Goal: Task Accomplishment & Management: Complete application form

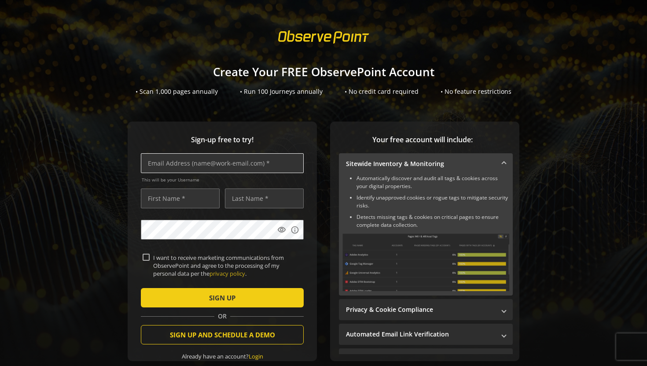
click at [210, 164] on input "text" at bounding box center [222, 163] width 163 height 20
type input "[EMAIL_ADDRESS][DOMAIN_NAME]"
click at [186, 202] on input "text" at bounding box center [180, 198] width 79 height 20
type input "Mboh"
type input "Assouma"
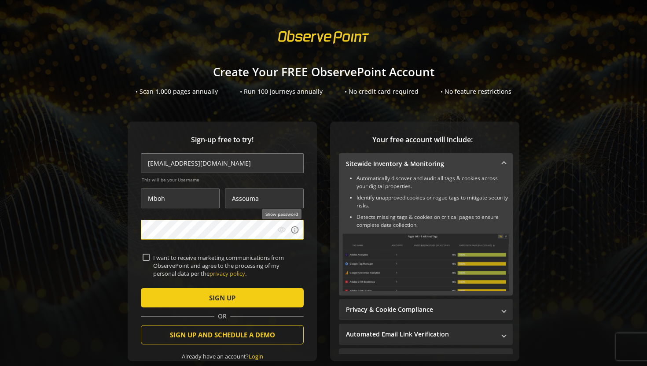
click at [281, 232] on mat-icon "visibility" at bounding box center [281, 229] width 9 height 9
click at [147, 256] on input "I want to receive marketing communications from ObservePoint and agree to the p…" at bounding box center [146, 256] width 7 height 7
checkbox input "true"
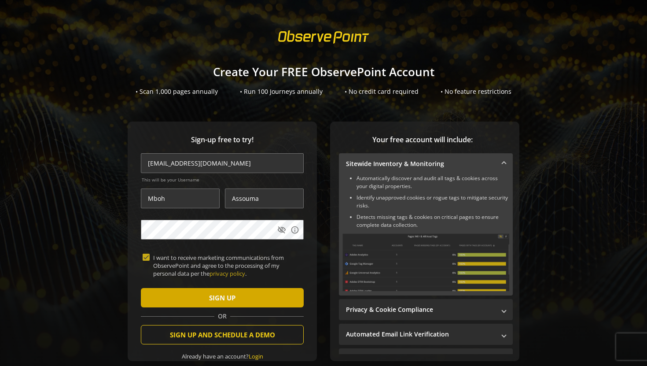
click at [215, 299] on span "SIGN UP" at bounding box center [222, 297] width 26 height 16
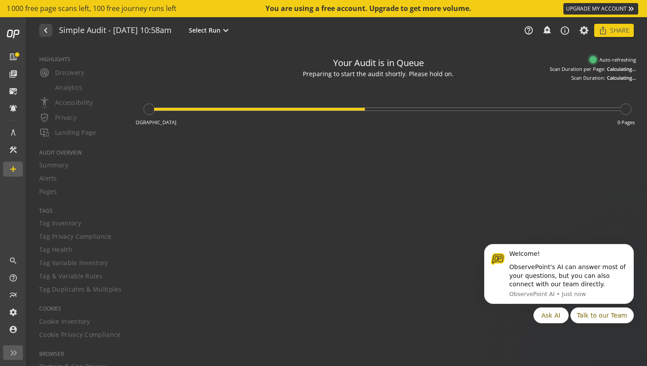
type textarea "Notes can include: -a description of what this audit is validating -changes in …"
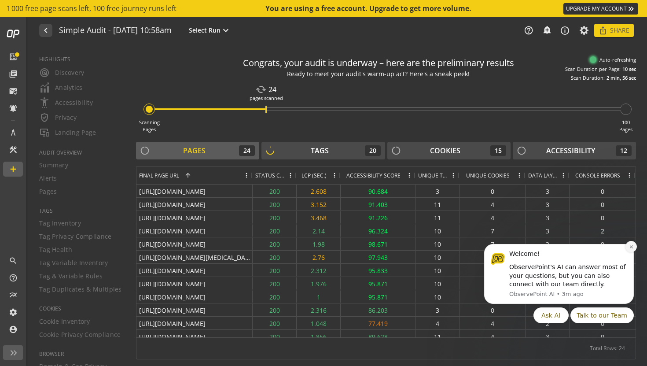
click at [631, 248] on icon "Dismiss notification" at bounding box center [631, 246] width 5 height 5
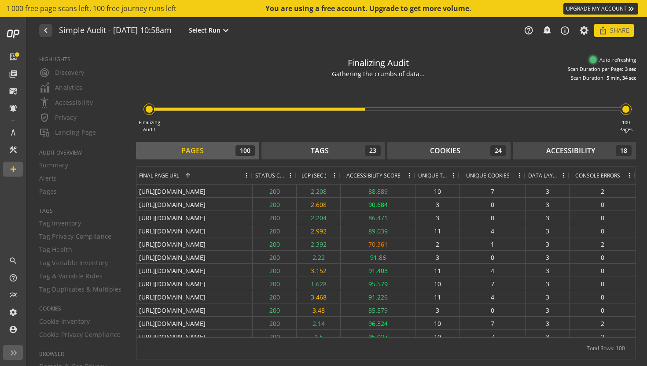
click at [87, 210] on div "HIGHLIGHTS radar Discovery Analytics settings_accessibility Accessibility verif…" at bounding box center [76, 205] width 97 height 320
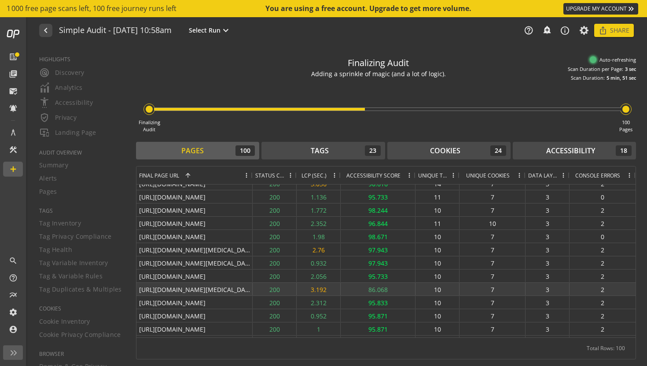
scroll to position [442, 0]
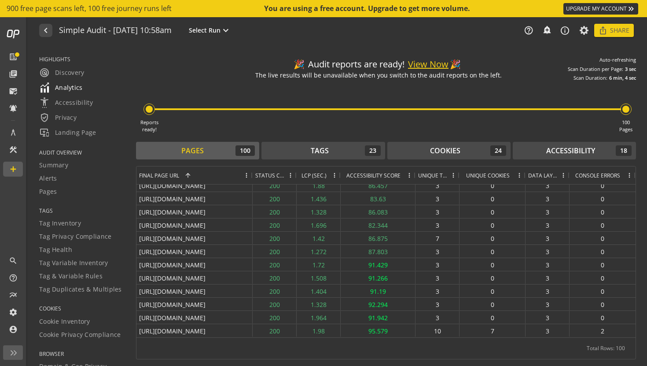
click at [66, 86] on span "Analytics" at bounding box center [61, 87] width 44 height 11
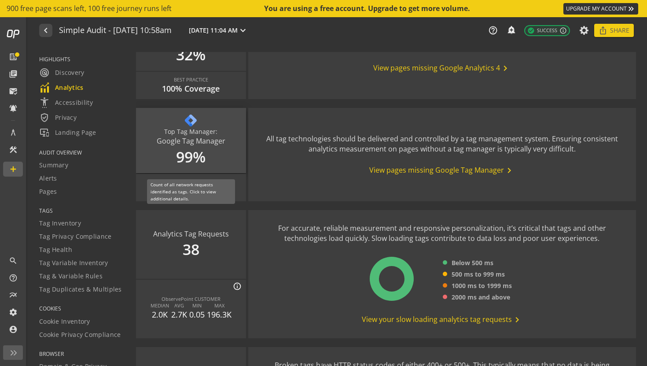
scroll to position [346, 0]
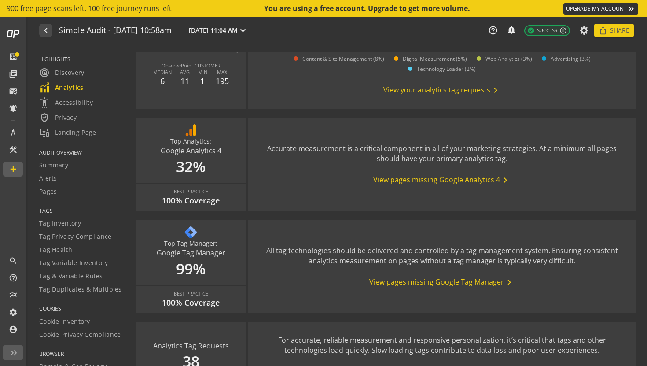
click at [446, 180] on span "View pages missing Google Analytics 4 chevron_right" at bounding box center [441, 180] width 137 height 11
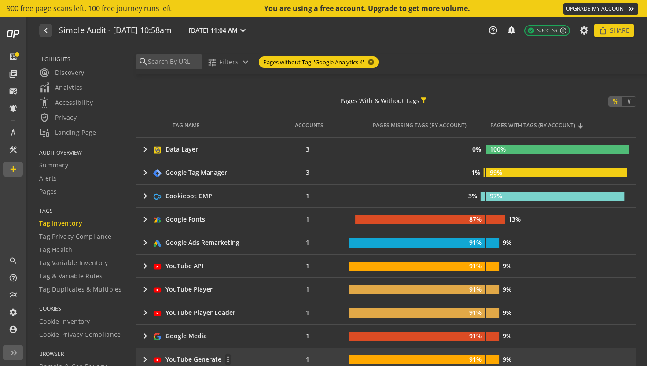
scroll to position [132, 0]
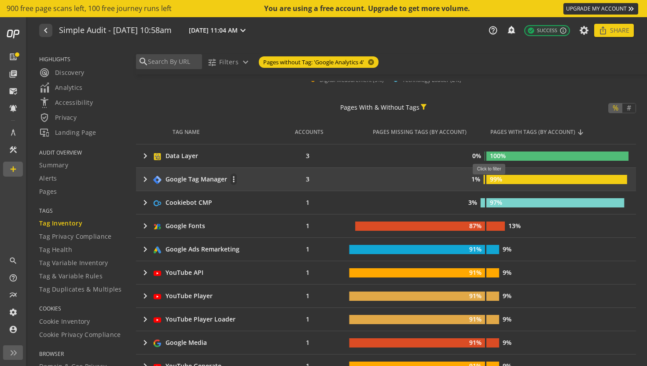
click at [492, 179] on text "99%" at bounding box center [496, 179] width 12 height 8
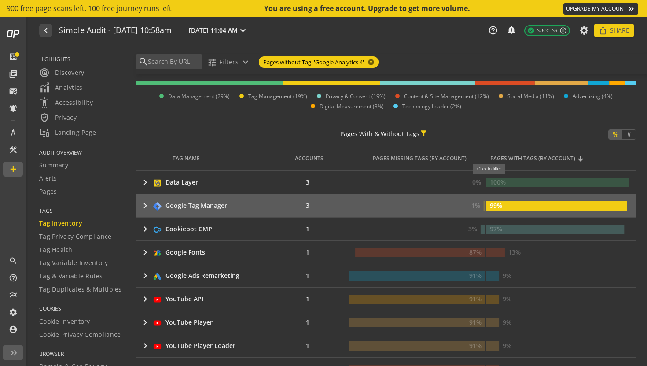
scroll to position [75, 0]
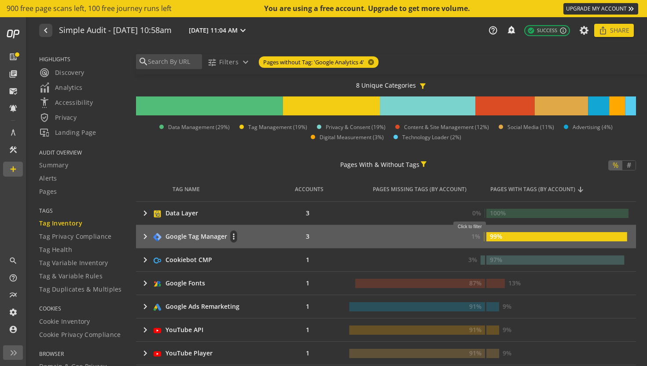
click at [473, 237] on text "1%" at bounding box center [475, 236] width 9 height 8
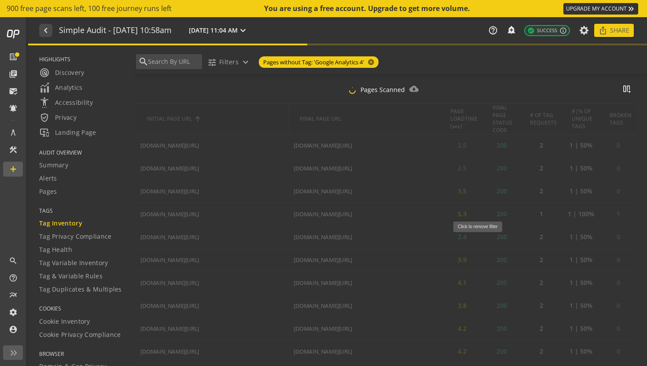
scroll to position [422, 0]
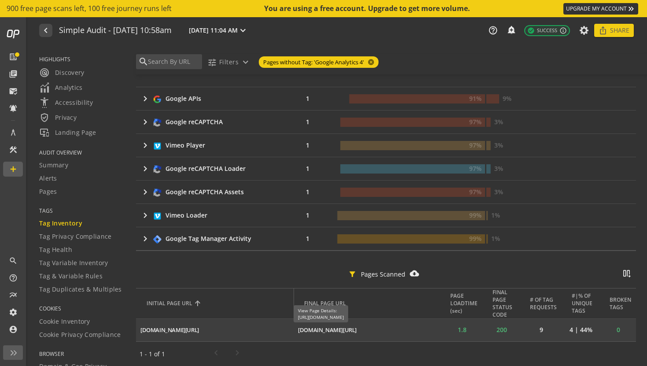
drag, startPoint x: 365, startPoint y: 329, endPoint x: 293, endPoint y: 330, distance: 71.7
click at [293, 330] on td "[DOMAIN_NAME][URL] ios_share" at bounding box center [367, 329] width 149 height 23
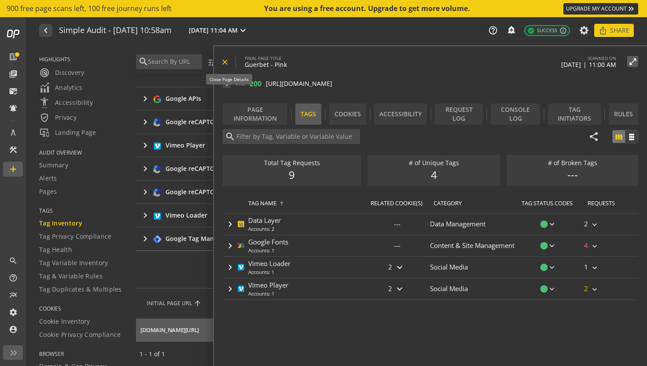
click at [226, 60] on mat-icon "close" at bounding box center [224, 62] width 9 height 9
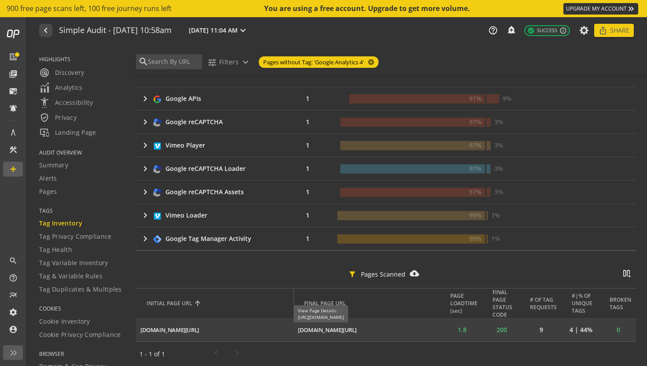
copy div "[DOMAIN_NAME][URL]"
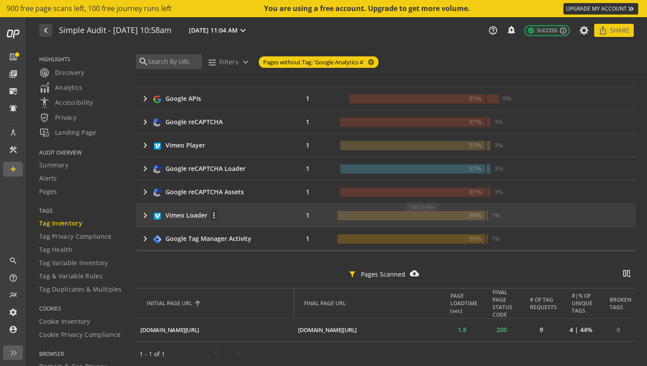
click at [425, 217] on rect at bounding box center [411, 215] width 148 height 9
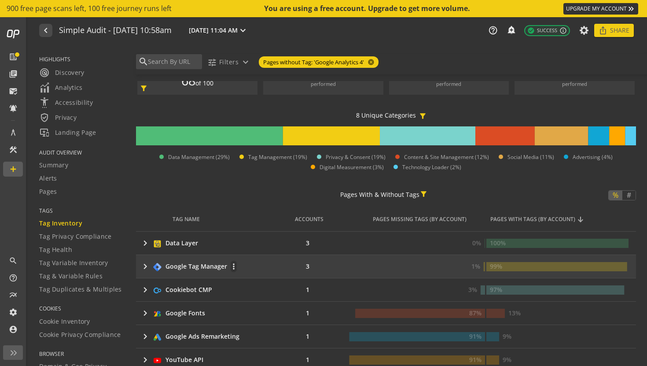
scroll to position [0, 0]
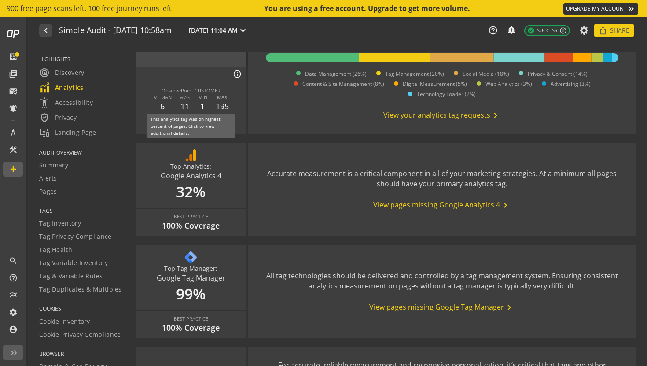
scroll to position [216, 0]
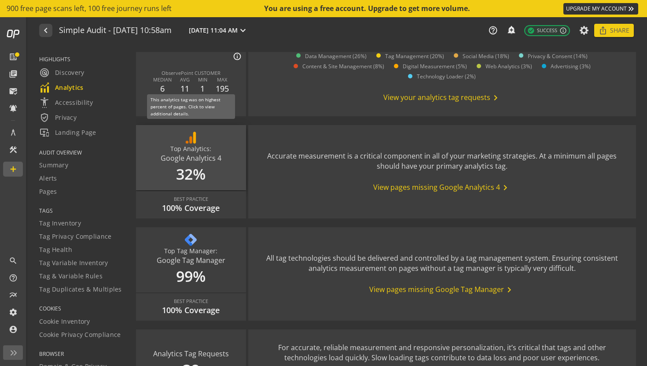
click at [184, 178] on div "Top Analytics: Google Analytics 4 32%" at bounding box center [191, 157] width 110 height 65
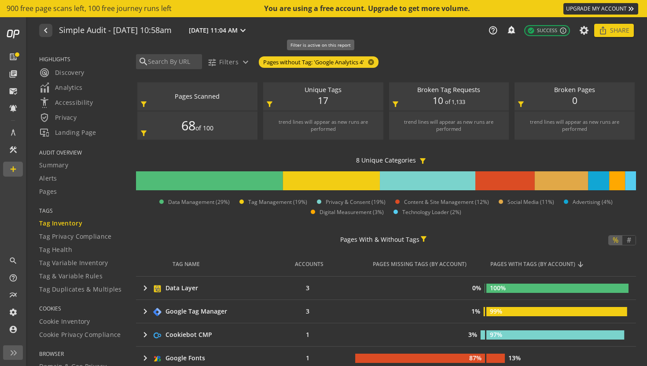
click at [291, 62] on span "Pages without Tag: 'Google Analytics 4'" at bounding box center [313, 62] width 101 height 8
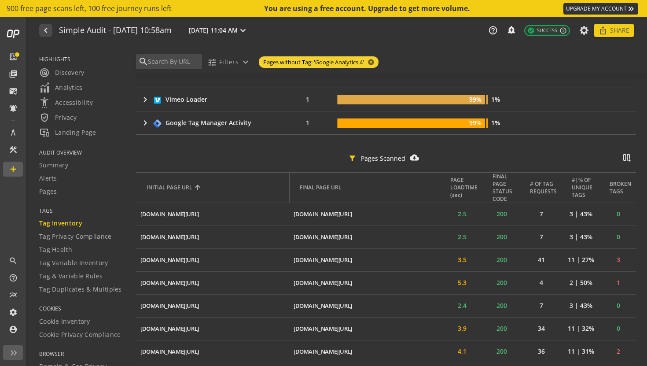
scroll to position [545, 0]
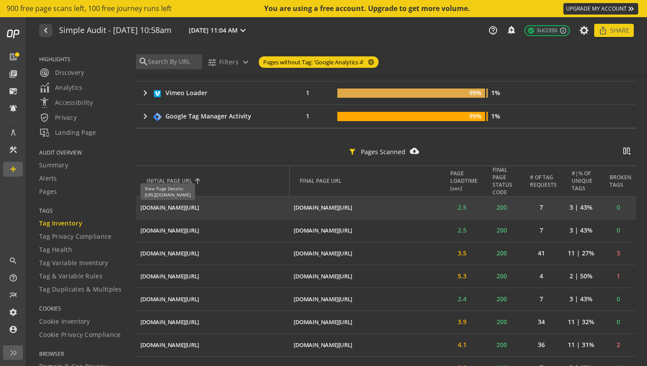
click at [169, 208] on div "[DOMAIN_NAME][URL]" at bounding box center [169, 207] width 58 height 8
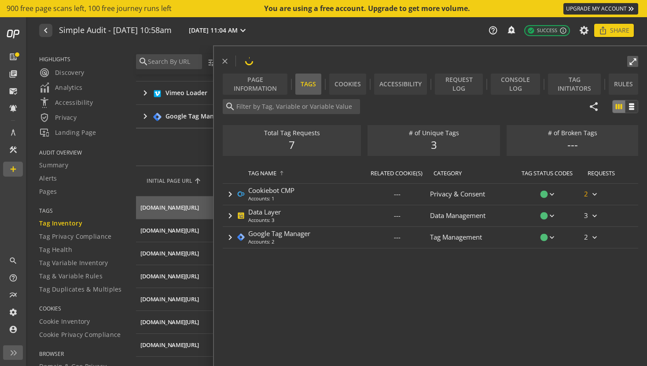
click at [221, 62] on div "close open_in_full Page Information Tags Cookies Accessibility Request Log Cons…" at bounding box center [430, 215] width 433 height 339
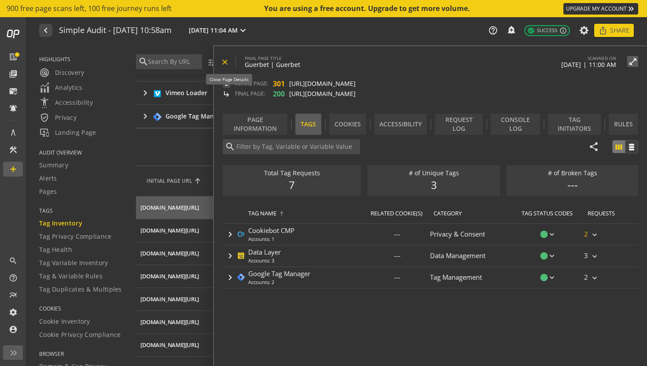
click at [224, 62] on mat-icon "close" at bounding box center [224, 62] width 9 height 9
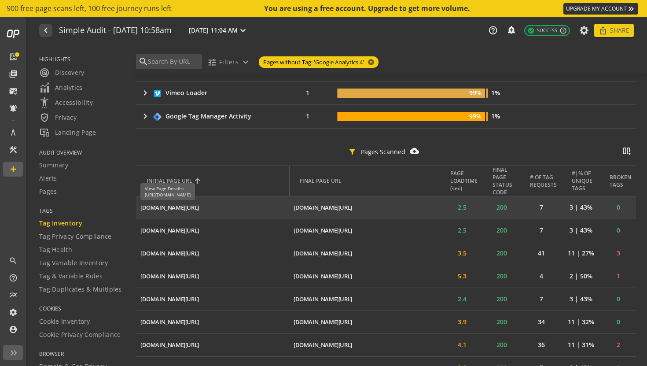
drag, startPoint x: 212, startPoint y: 205, endPoint x: 141, endPoint y: 206, distance: 71.3
click at [141, 206] on td "[DOMAIN_NAME][URL] ios_share" at bounding box center [212, 207] width 153 height 23
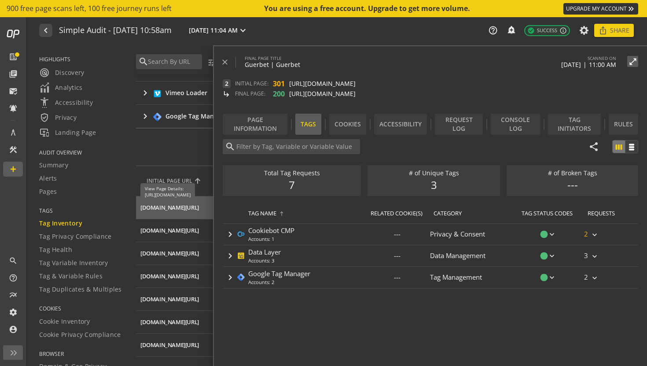
copy div "[DOMAIN_NAME][URL]"
click at [220, 59] on mat-icon "close" at bounding box center [224, 62] width 9 height 9
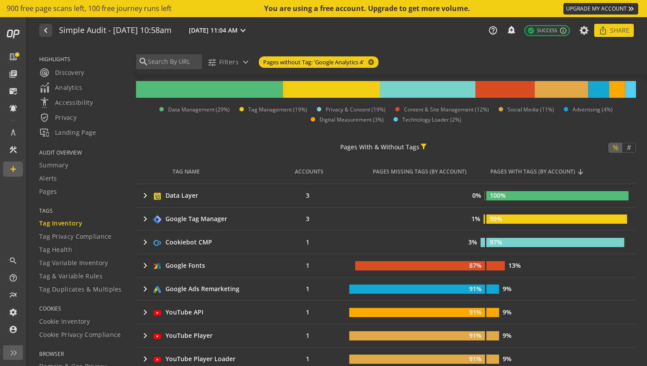
scroll to position [0, 0]
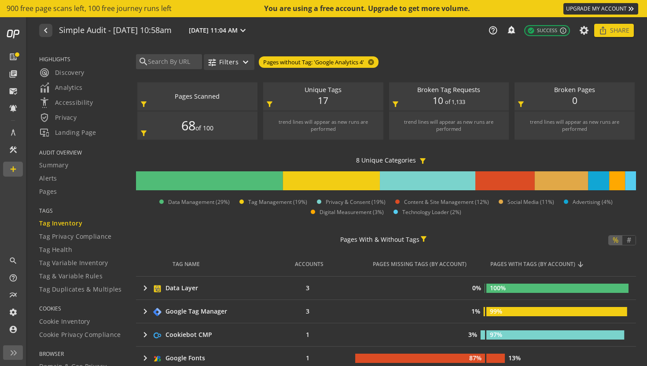
click at [242, 64] on mat-icon "expand_more" at bounding box center [245, 62] width 11 height 11
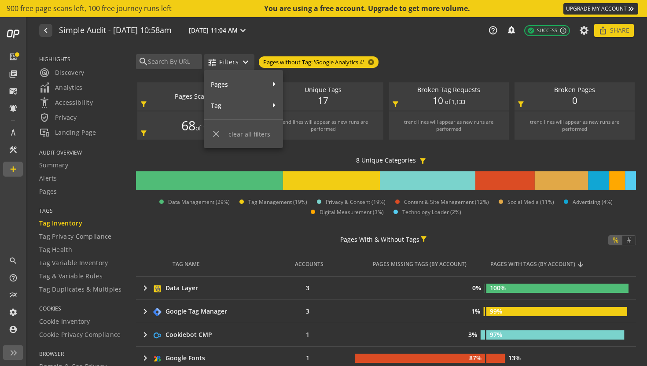
click at [242, 64] on div at bounding box center [323, 183] width 647 height 366
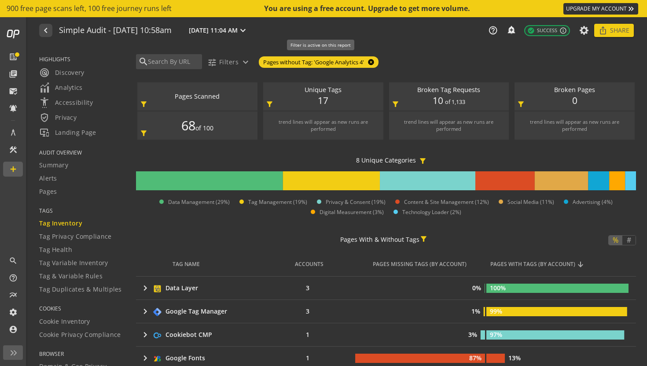
click at [372, 62] on mat-icon "cancel" at bounding box center [370, 61] width 12 height 7
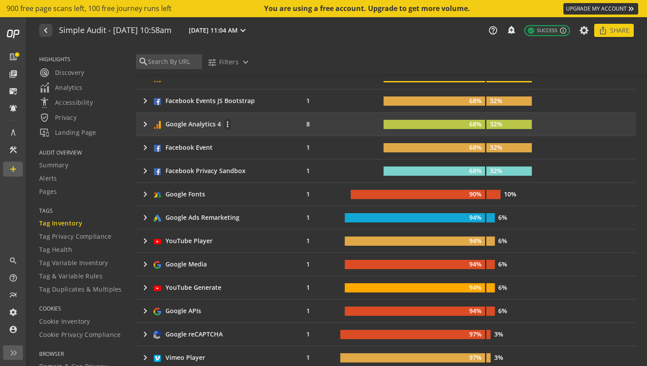
scroll to position [349, 0]
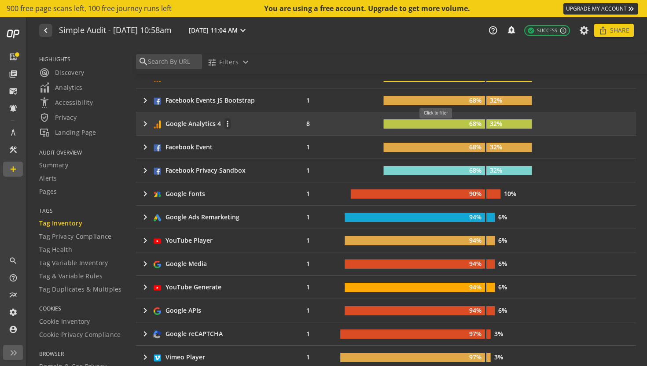
click at [439, 123] on rect at bounding box center [435, 123] width 102 height 9
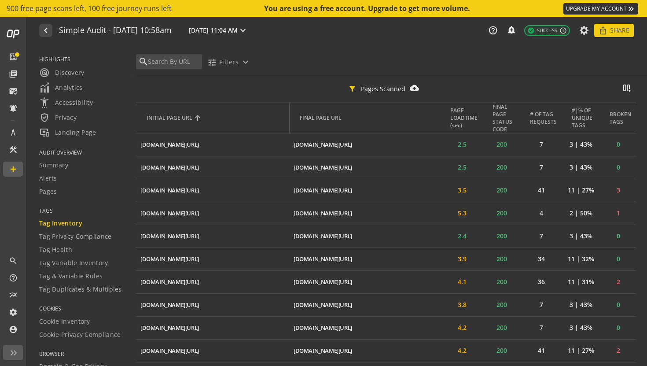
scroll to position [753, 0]
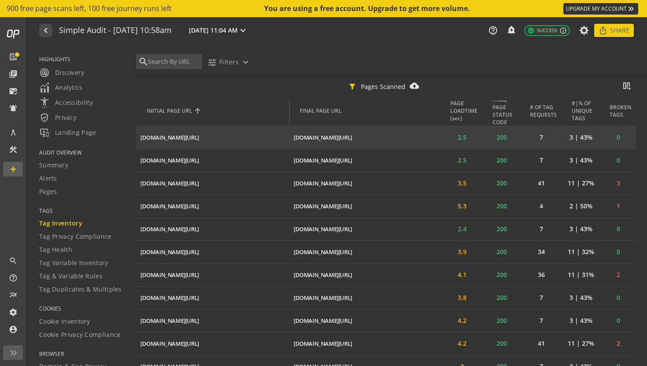
drag, startPoint x: 211, startPoint y: 137, endPoint x: 139, endPoint y: 138, distance: 72.6
click at [139, 138] on td "[DOMAIN_NAME][URL] ios_share" at bounding box center [212, 137] width 153 height 23
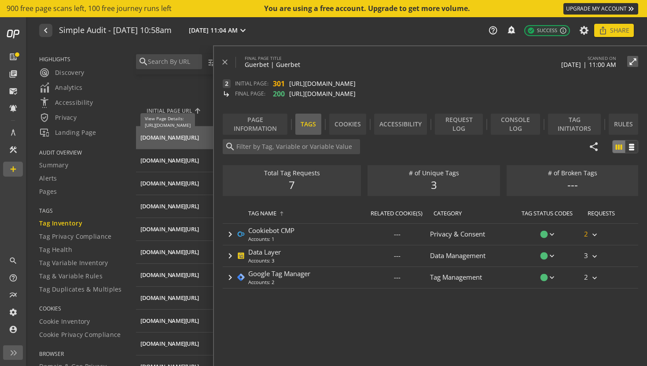
copy div "[DOMAIN_NAME][URL]"
click at [190, 161] on div "[DOMAIN_NAME][URL]" at bounding box center [169, 160] width 58 height 8
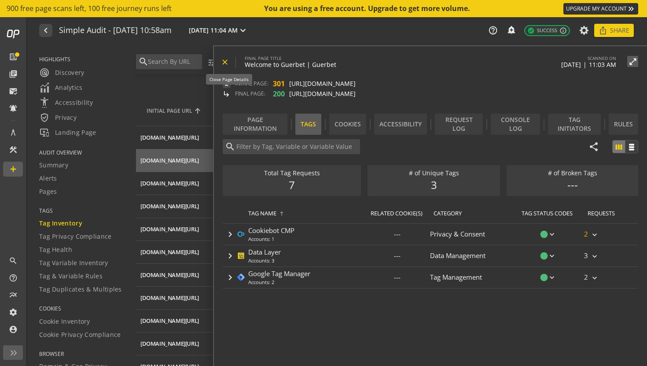
click at [224, 65] on mat-icon "close" at bounding box center [224, 62] width 9 height 9
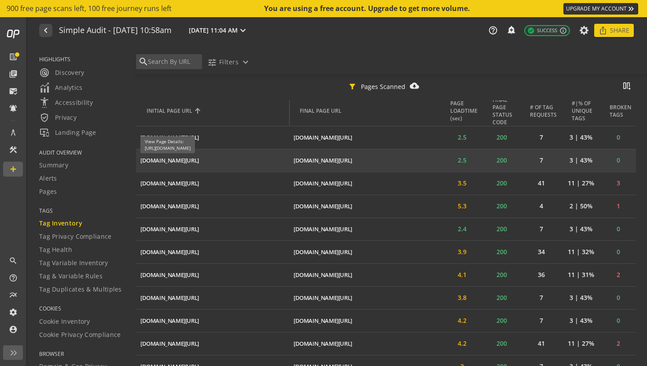
copy div "[DOMAIN_NAME][URL]"
drag, startPoint x: 219, startPoint y: 160, endPoint x: 140, endPoint y: 162, distance: 79.2
click at [140, 162] on td "[DOMAIN_NAME][URL] ios_share" at bounding box center [212, 160] width 153 height 23
